Goal: Transaction & Acquisition: Obtain resource

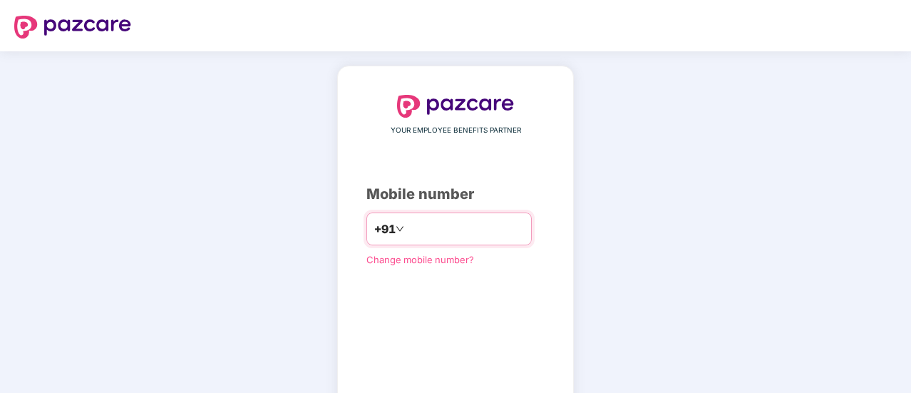
click at [407, 226] on input "number" at bounding box center [465, 228] width 117 height 23
type input "**********"
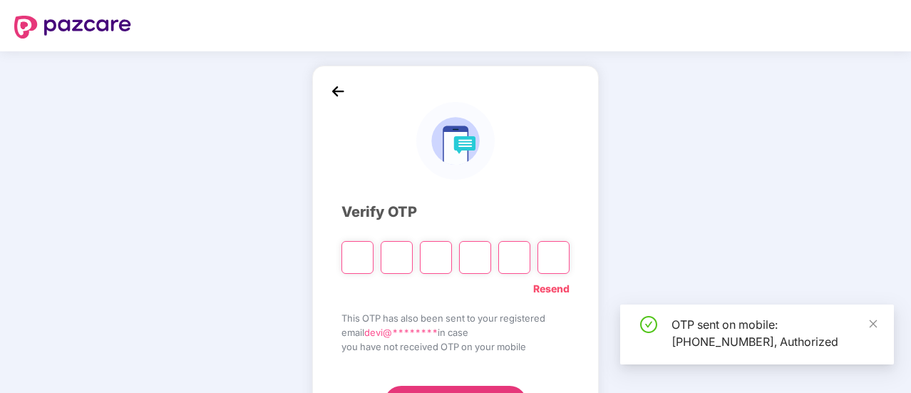
click at [842, 135] on div "Verify OTP Resend This OTP has also been sent to your registered email devi@***…" at bounding box center [455, 257] width 911 height 413
click at [874, 329] on icon "close" at bounding box center [873, 324] width 10 height 10
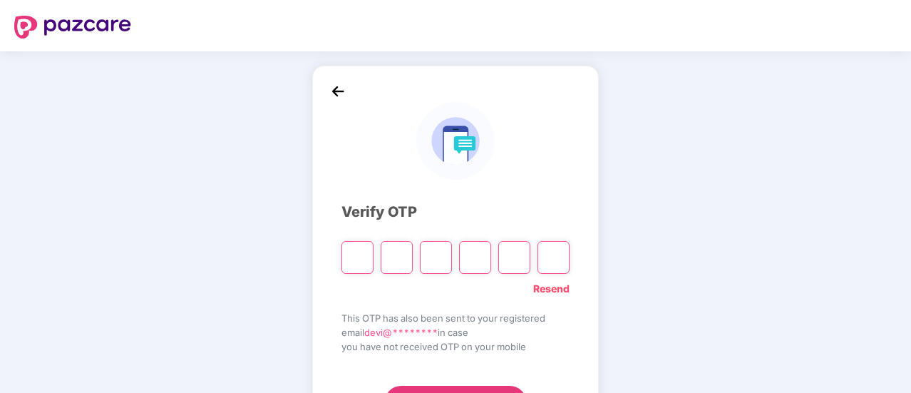
type input "*"
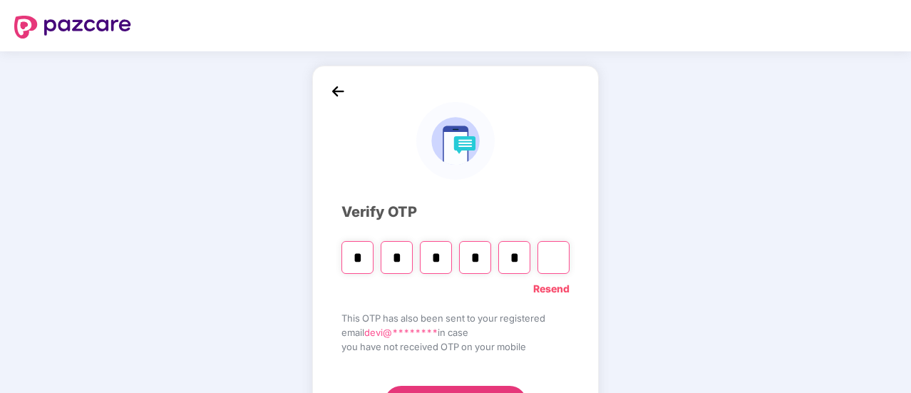
type input "*"
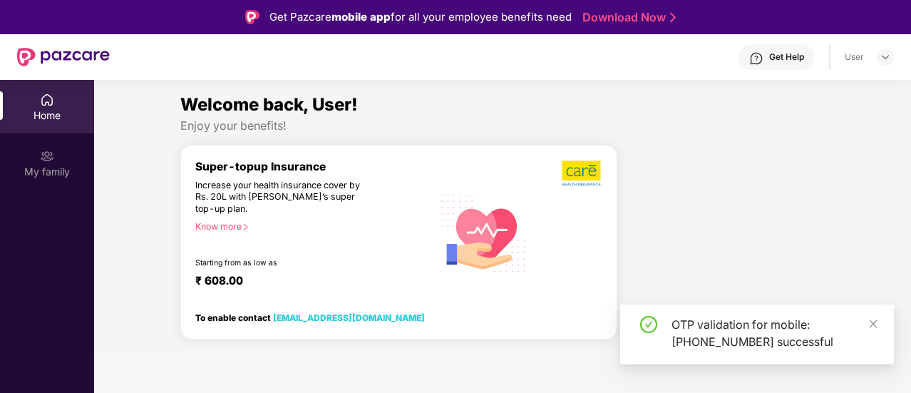
click at [882, 321] on div "OTP validation for mobile: [PHONE_NUMBER] successful" at bounding box center [757, 334] width 274 height 60
click at [876, 324] on icon "close" at bounding box center [873, 324] width 10 height 10
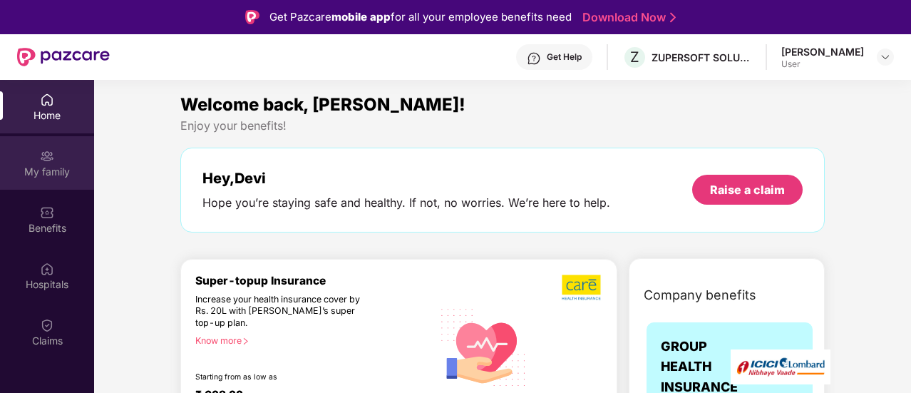
click at [37, 170] on div "My family" at bounding box center [47, 172] width 94 height 14
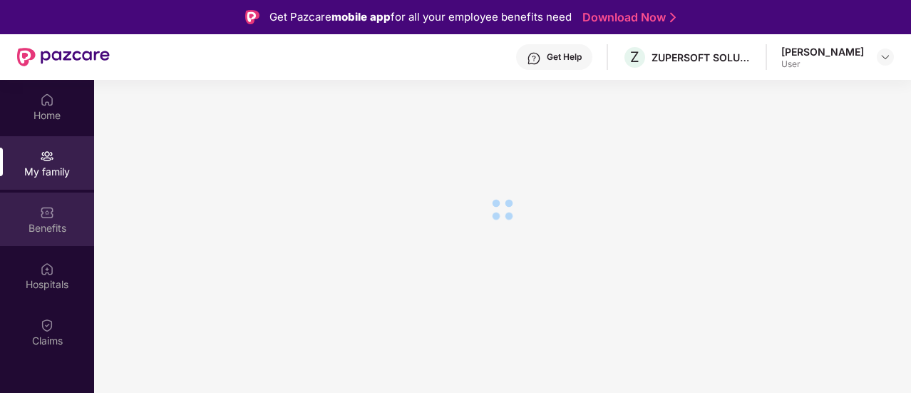
click at [58, 227] on div "Benefits" at bounding box center [47, 228] width 94 height 14
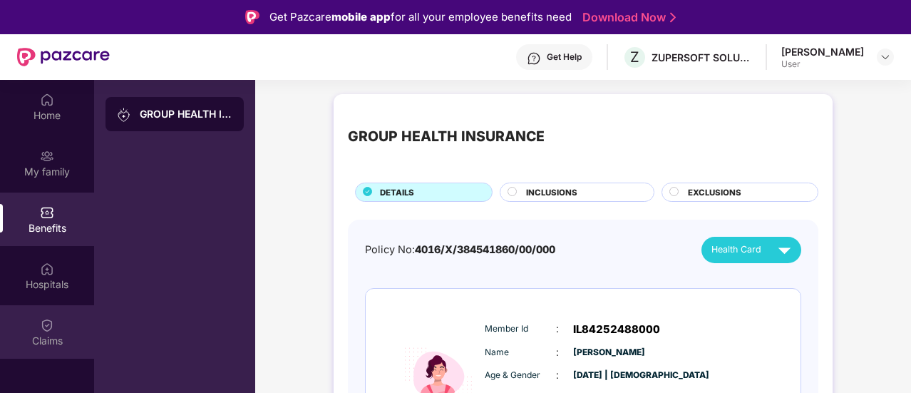
click at [37, 330] on div "Claims" at bounding box center [47, 331] width 94 height 53
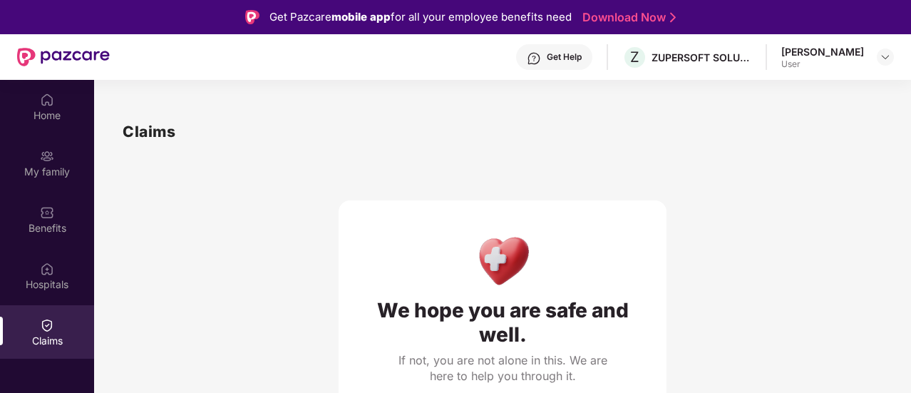
scroll to position [14, 0]
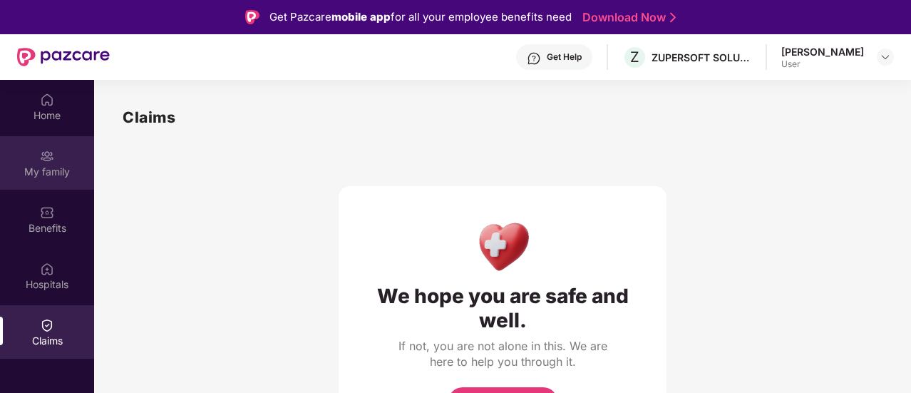
click at [41, 165] on div "My family" at bounding box center [47, 172] width 94 height 14
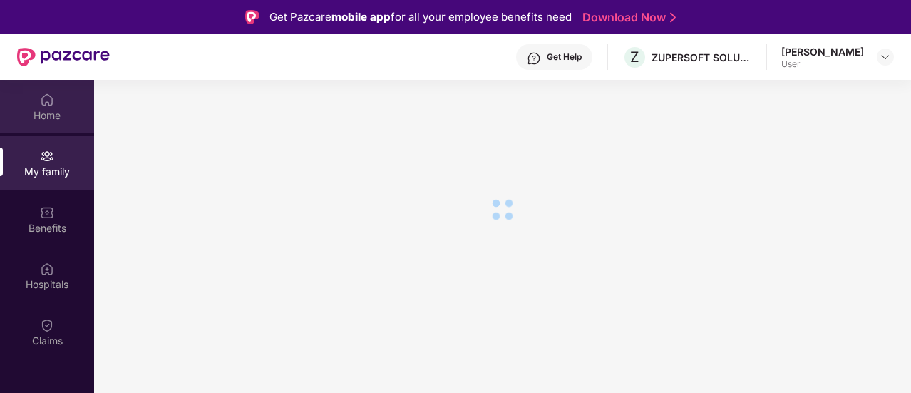
click at [41, 103] on img at bounding box center [47, 100] width 14 height 14
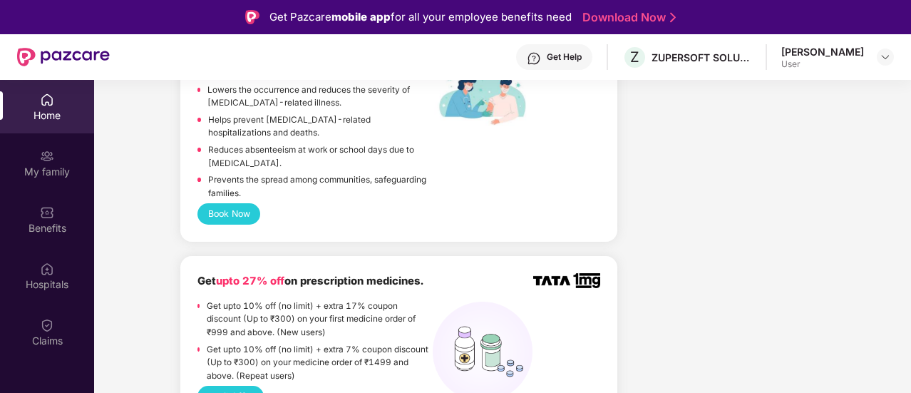
scroll to position [713, 0]
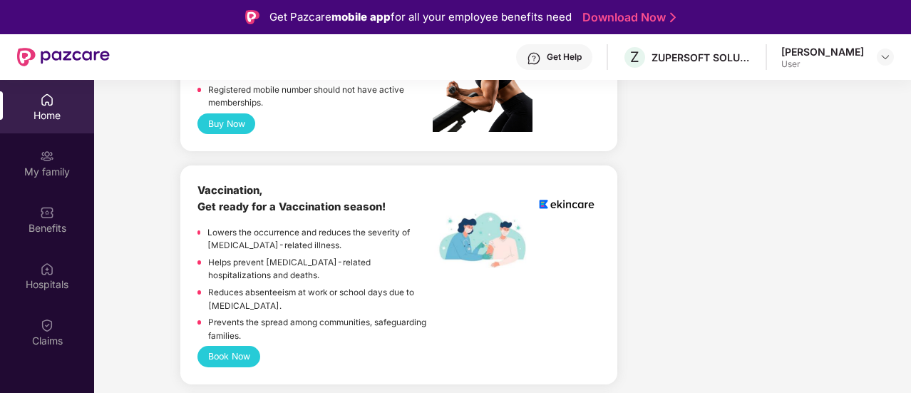
click at [227, 346] on button "Book Now" at bounding box center [228, 356] width 63 height 21
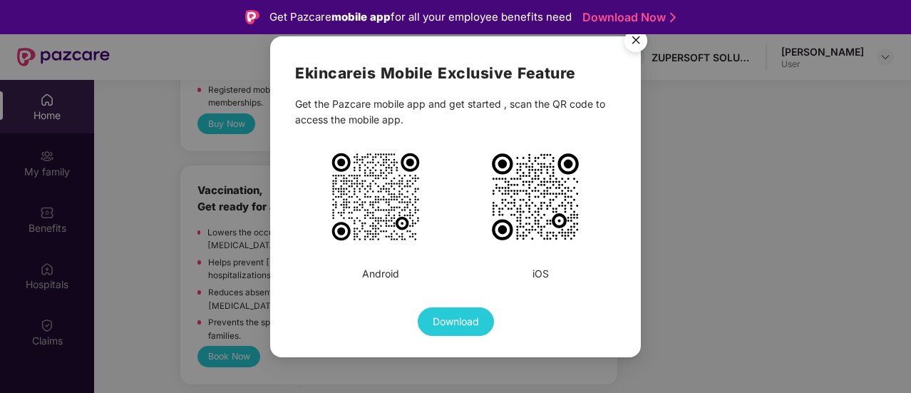
click at [642, 36] on img "Close" at bounding box center [636, 43] width 40 height 40
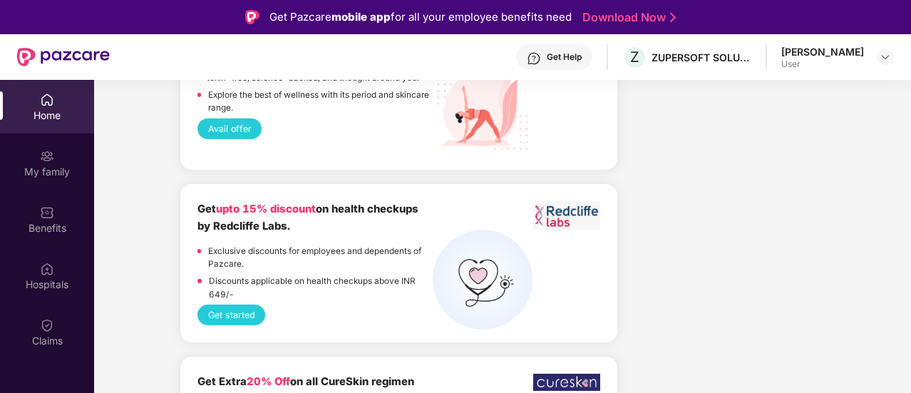
scroll to position [1711, 0]
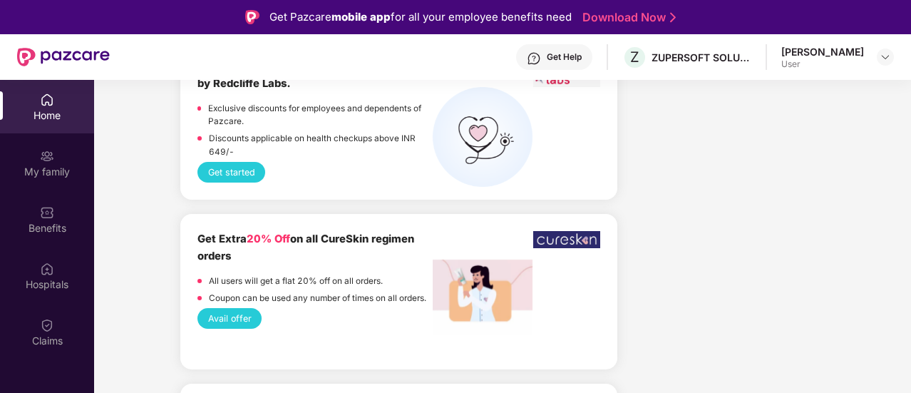
click at [207, 165] on button "Get started" at bounding box center [231, 172] width 68 height 21
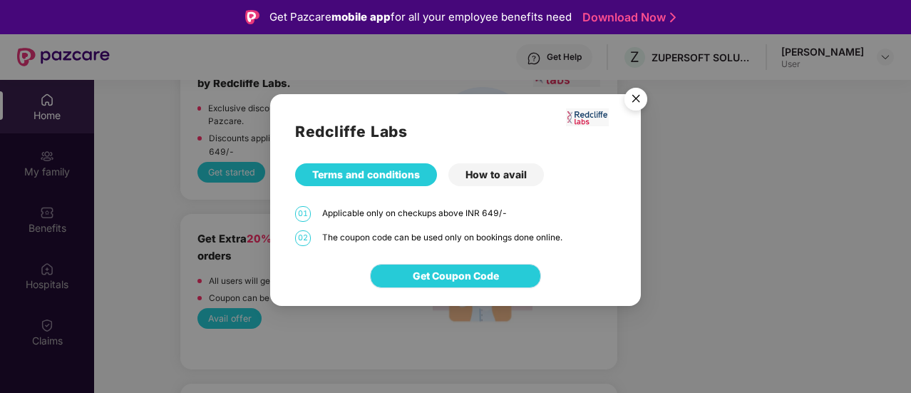
click at [456, 274] on span "Get Coupon Code" at bounding box center [456, 276] width 86 height 16
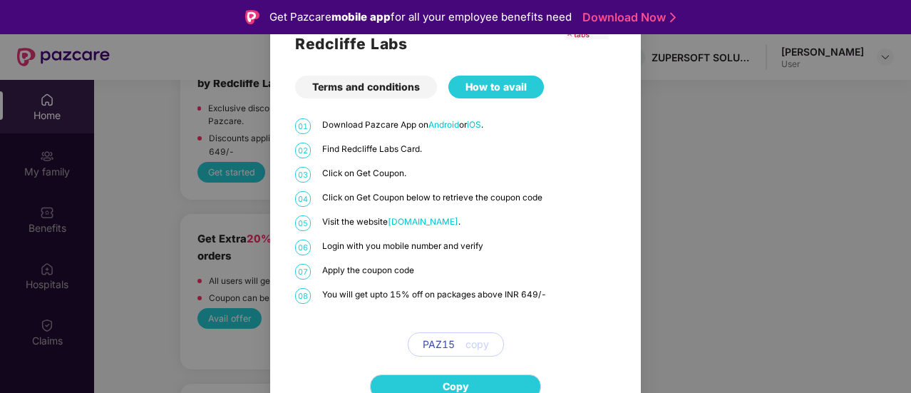
click at [480, 346] on span "copy" at bounding box center [477, 344] width 24 height 16
drag, startPoint x: 458, startPoint y: 344, endPoint x: 421, endPoint y: 344, distance: 37.1
click at [421, 344] on div "PAZ15 copy" at bounding box center [456, 344] width 96 height 24
click at [451, 380] on span "Copy" at bounding box center [456, 387] width 26 height 16
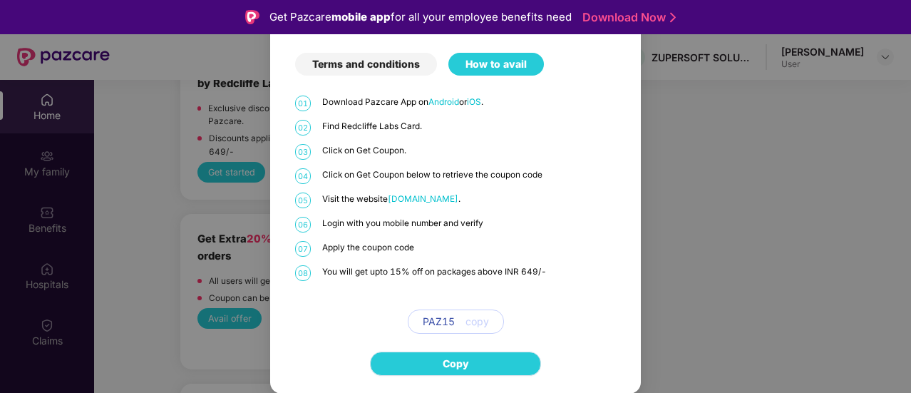
click at [493, 357] on button "Copy" at bounding box center [455, 363] width 171 height 24
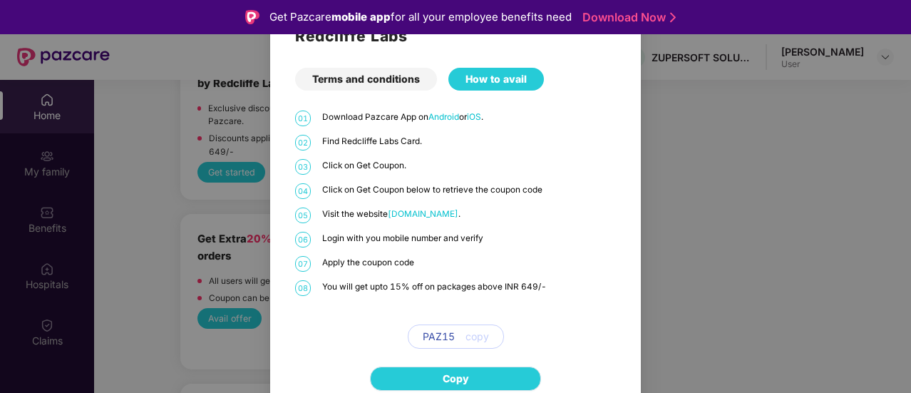
scroll to position [0, 0]
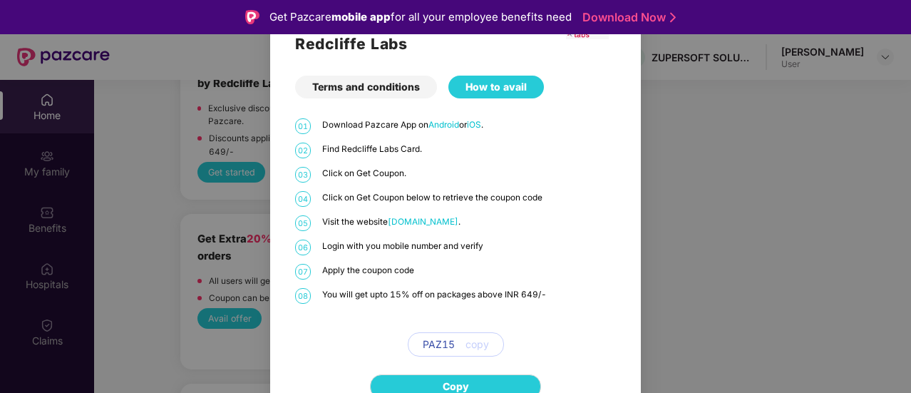
click at [500, 92] on div "How to avail" at bounding box center [496, 87] width 96 height 23
click at [805, 197] on div "Redcliffe Labs Terms and conditions How to avail 01 Download Pazcare App on And…" at bounding box center [455, 196] width 911 height 393
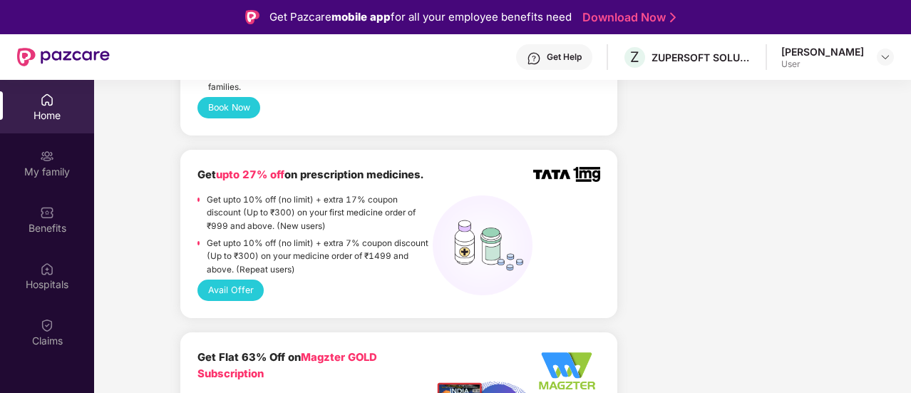
scroll to position [890, 0]
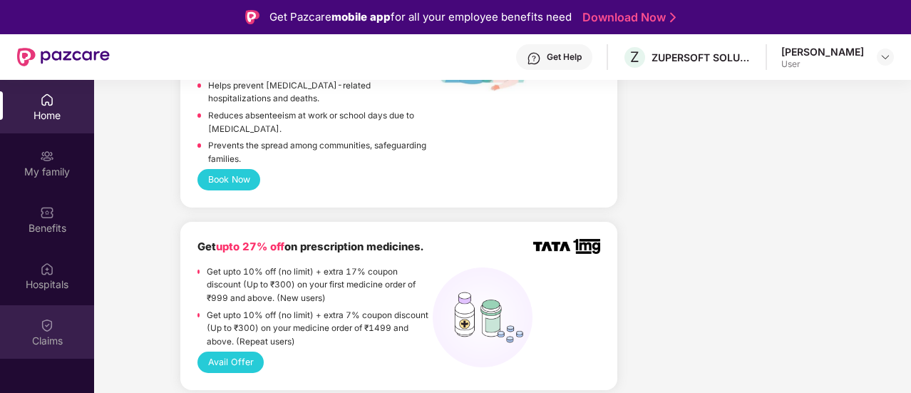
click at [53, 321] on img at bounding box center [47, 325] width 14 height 14
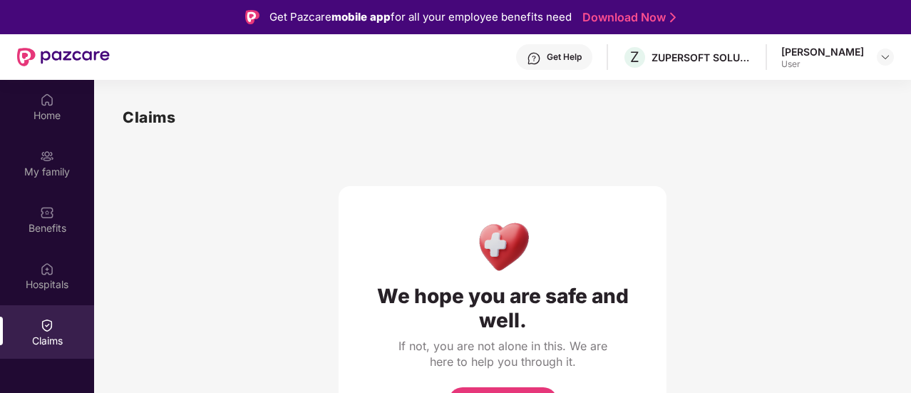
scroll to position [80, 0]
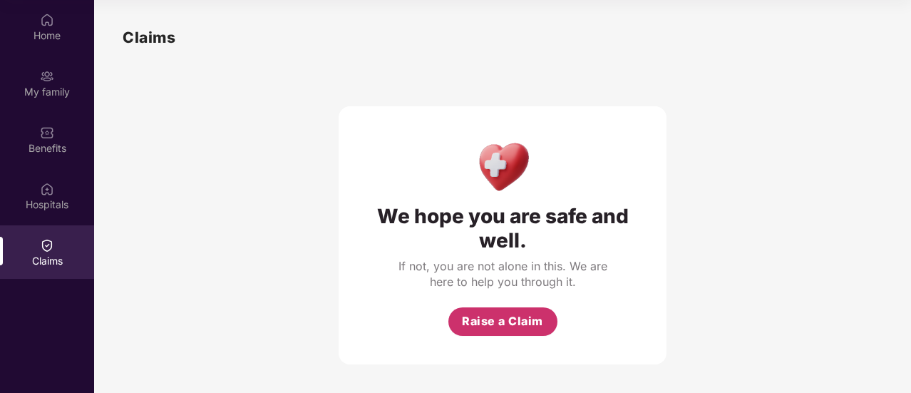
click at [523, 321] on span "Raise a Claim" at bounding box center [502, 321] width 81 height 18
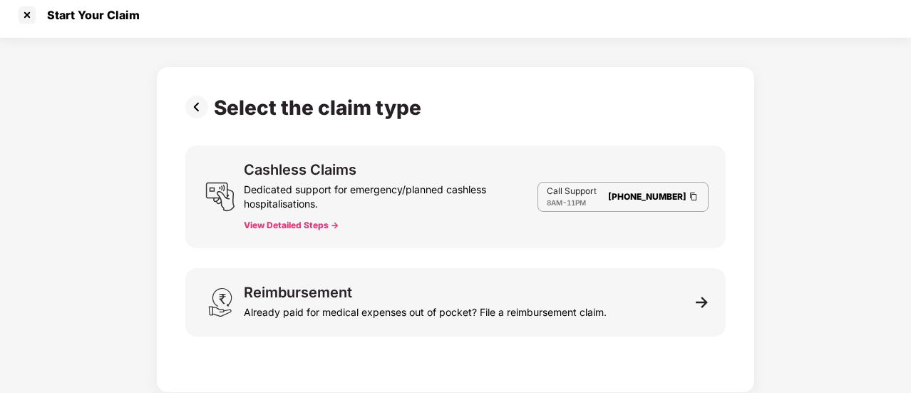
scroll to position [7, 0]
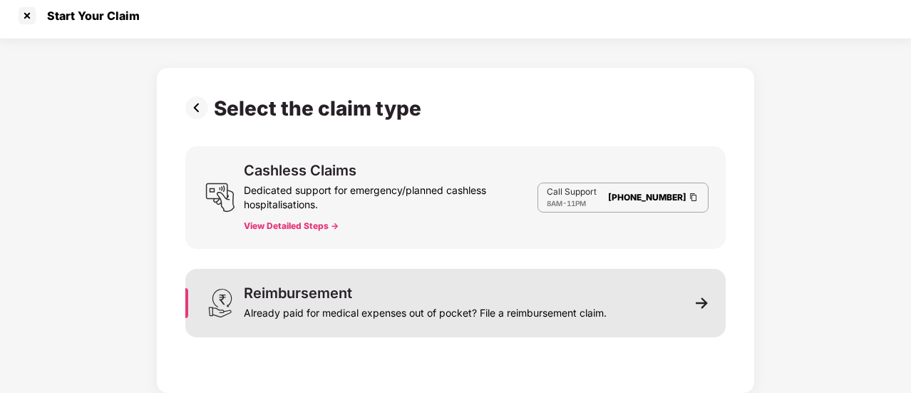
click at [622, 310] on div "Reimbursement Already paid for medical expenses out of pocket? File a reimburse…" at bounding box center [455, 303] width 540 height 68
